Goal: Transaction & Acquisition: Purchase product/service

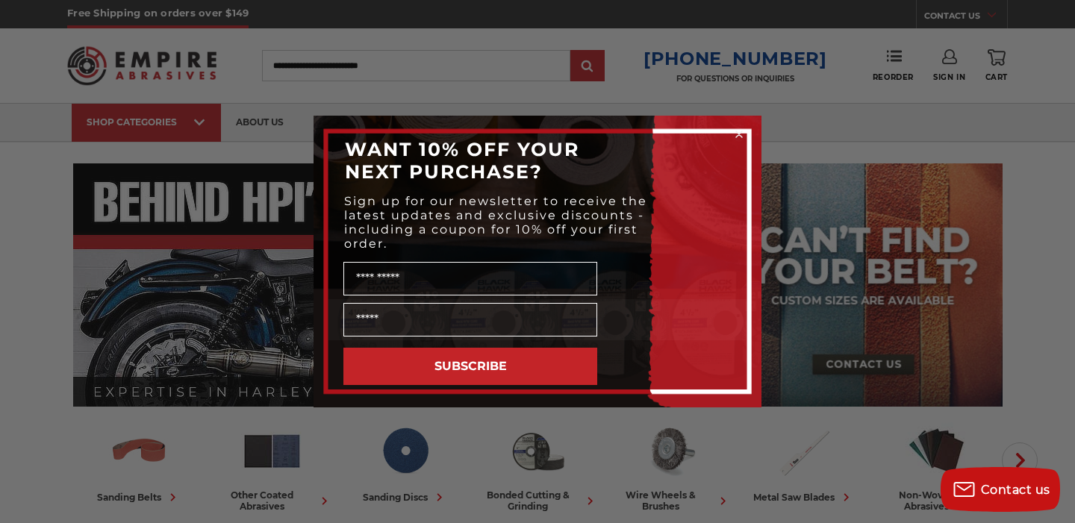
click at [734, 135] on circle "Close dialog" at bounding box center [739, 135] width 14 height 14
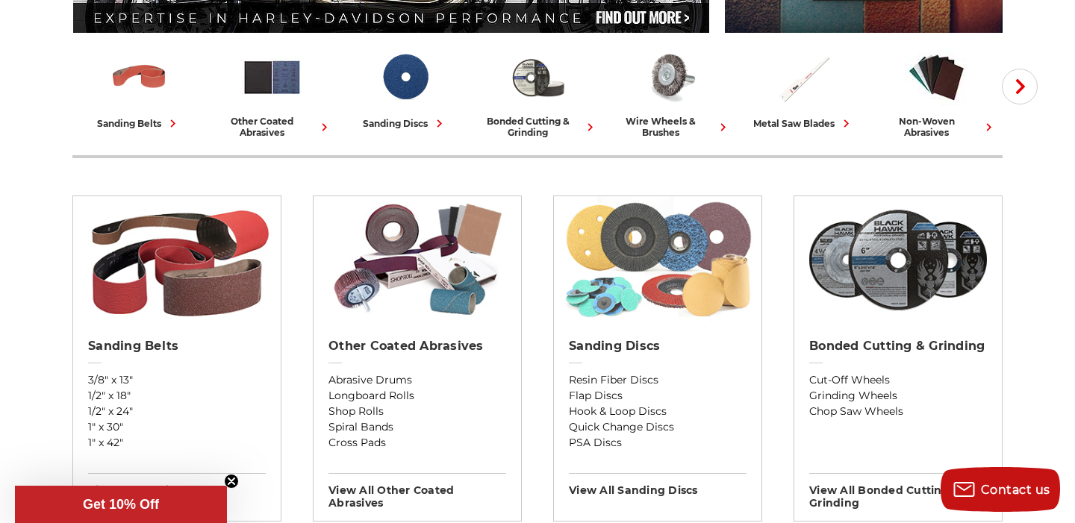
scroll to position [375, 0]
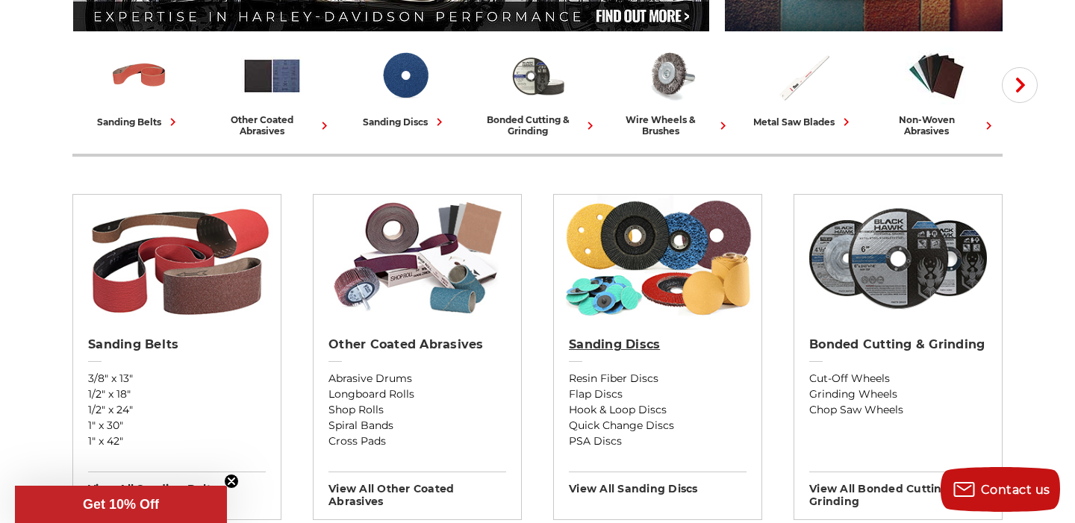
click at [611, 345] on h2 "Sanding Discs" at bounding box center [658, 344] width 178 height 15
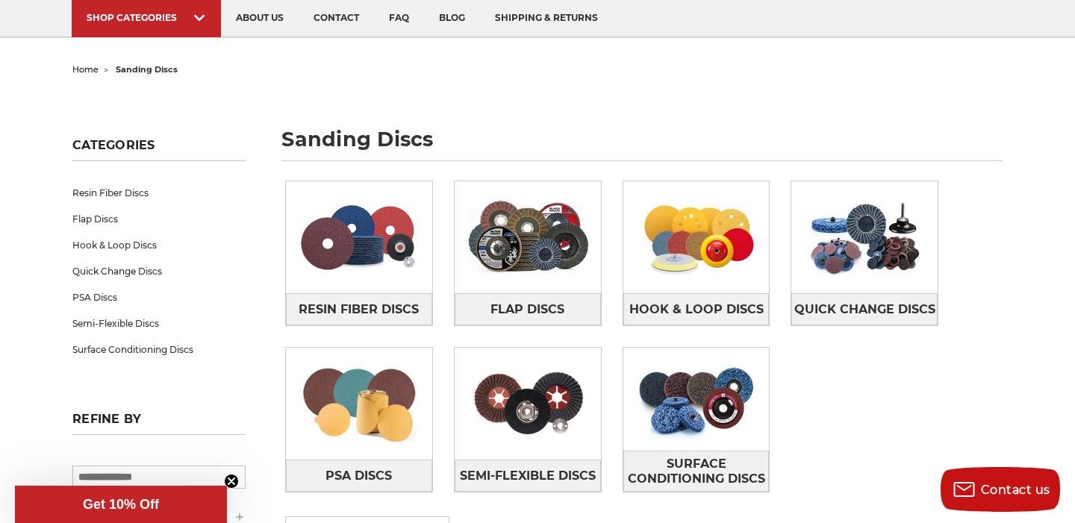
scroll to position [137, 0]
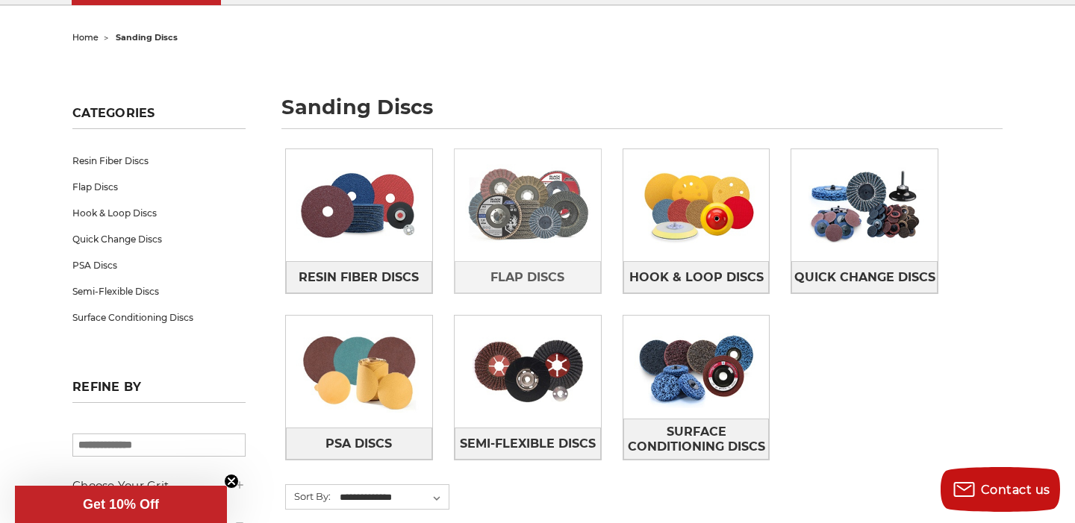
click at [555, 249] on img at bounding box center [528, 205] width 146 height 103
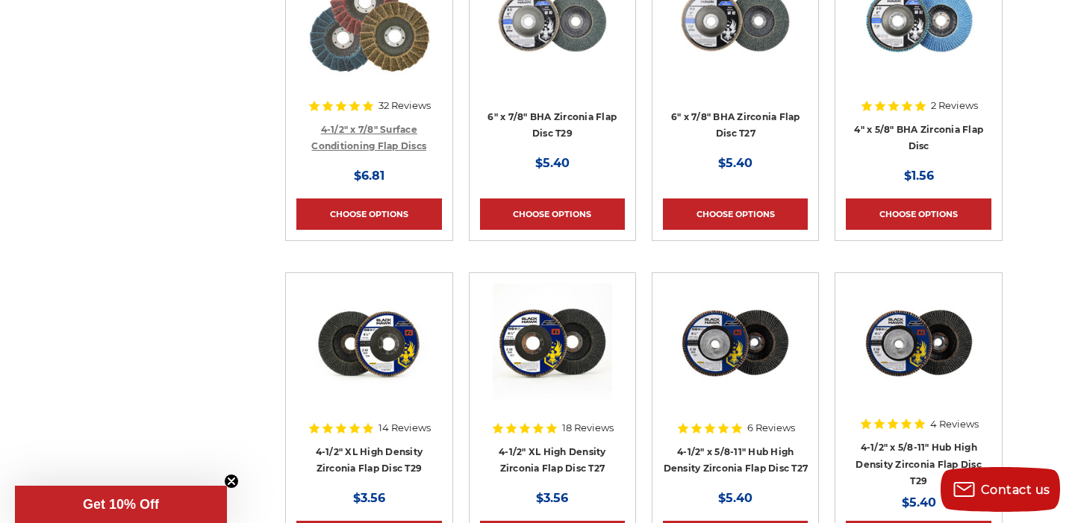
scroll to position [572, 0]
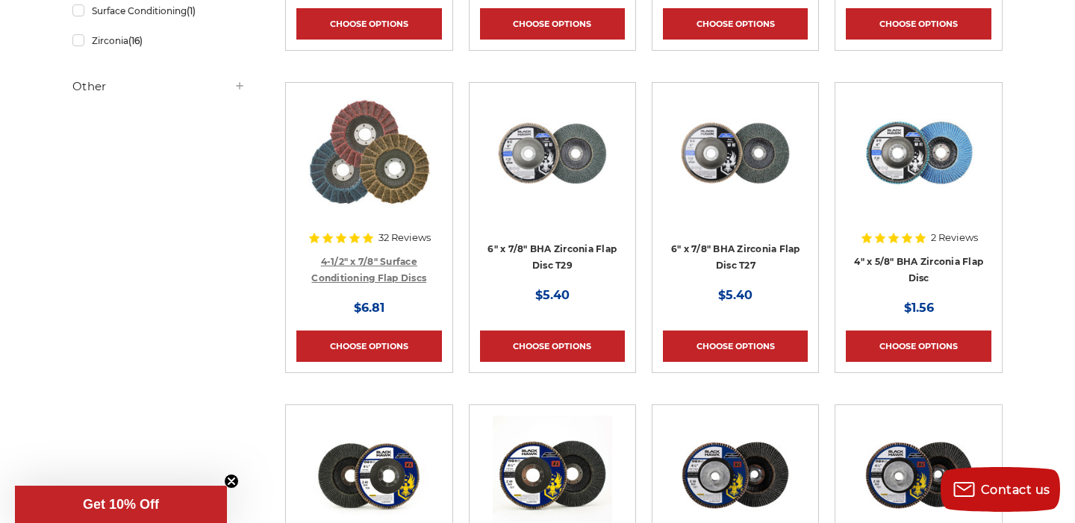
click at [384, 260] on link "4-1/2" x 7/8" Surface Conditioning Flap Discs" at bounding box center [368, 270] width 115 height 28
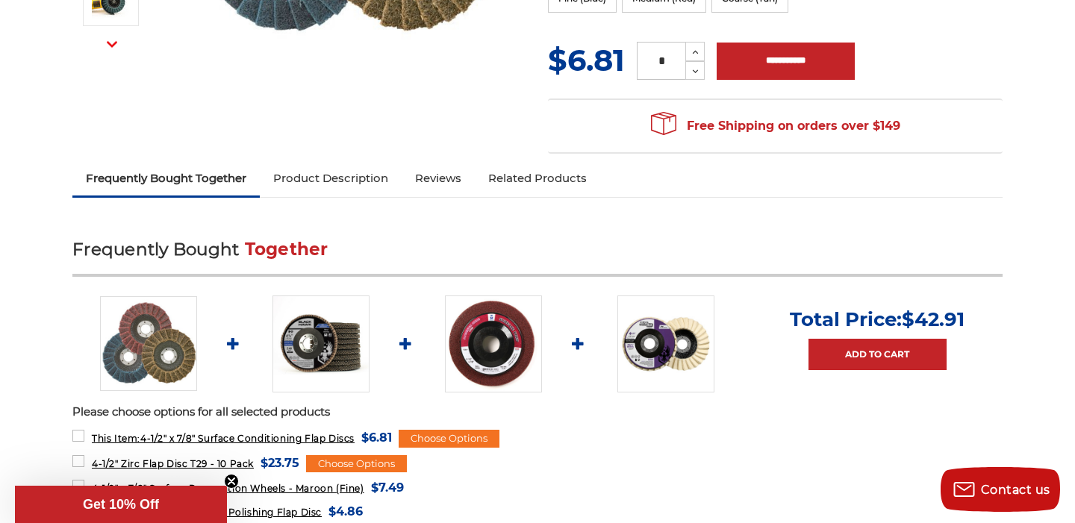
click at [303, 190] on link "Product Description" at bounding box center [331, 178] width 142 height 33
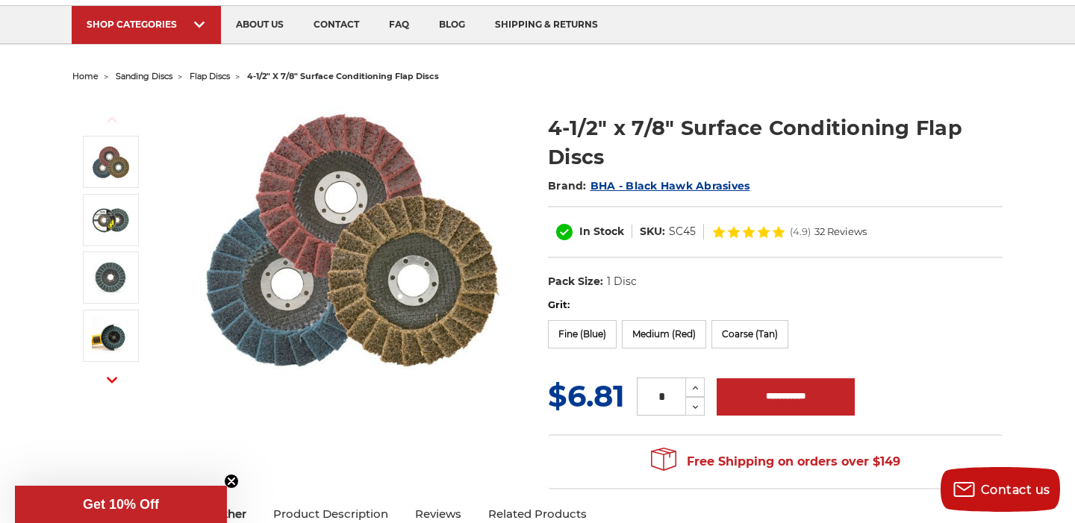
scroll to position [93, 0]
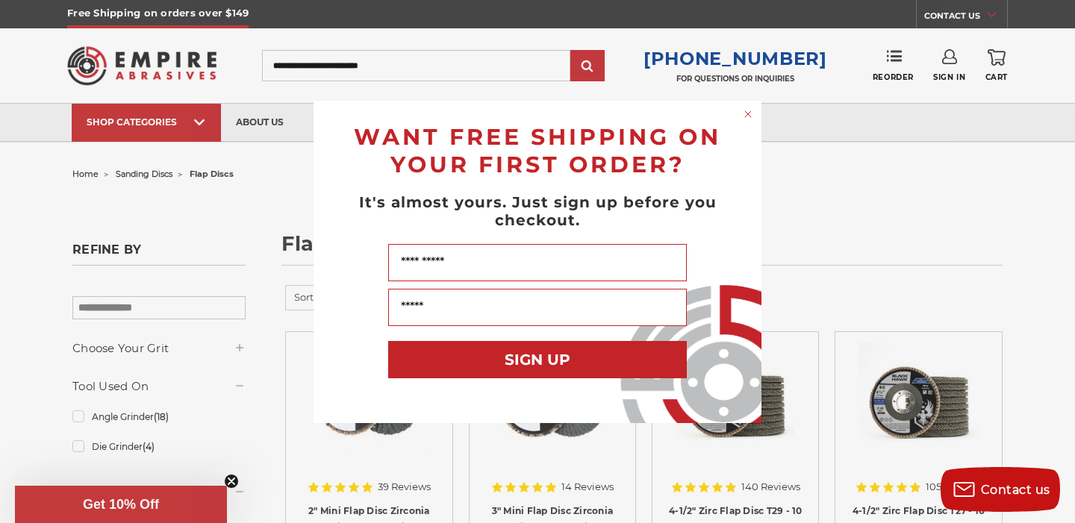
click at [742, 112] on circle "Close dialog" at bounding box center [748, 114] width 14 height 14
